Goal: Task Accomplishment & Management: Manage account settings

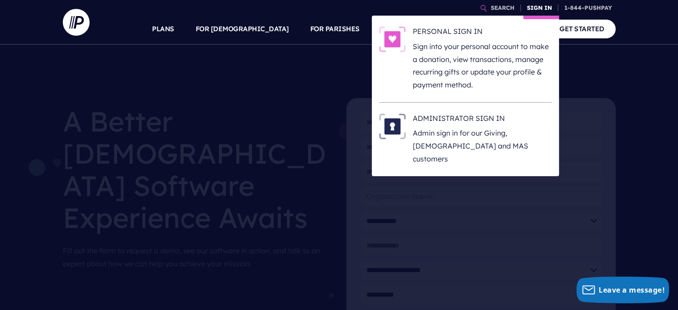
click at [538, 5] on link "SIGN IN" at bounding box center [540, 8] width 32 height 16
click at [451, 42] on p "Sign into your personal account to make a donation, view transactions, manage r…" at bounding box center [482, 65] width 139 height 51
click at [539, 7] on link "SIGN IN" at bounding box center [540, 8] width 32 height 16
click at [468, 51] on p "Sign into your personal account to make a donation, view transactions, manage r…" at bounding box center [482, 65] width 139 height 51
